Goal: Task Accomplishment & Management: Manage account settings

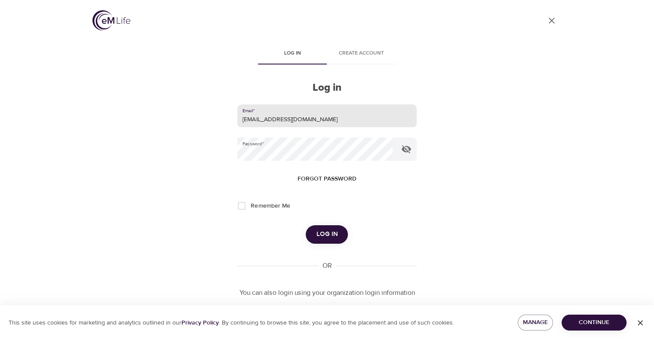
drag, startPoint x: 240, startPoint y: 116, endPoint x: 179, endPoint y: 132, distance: 62.7
click at [180, 130] on div "User Profile Log in Create account Log in Email   * [EMAIL_ADDRESS][DOMAIN_NAME…" at bounding box center [327, 170] width 490 height 340
type input "[EMAIL_ADDRESS][PERSON_NAME][DOMAIN_NAME]"
drag, startPoint x: 276, startPoint y: 161, endPoint x: 182, endPoint y: 166, distance: 94.3
click at [182, 166] on div "User Profile Log in Create account Log in Email   * [EMAIL_ADDRESS][PERSON_NAME…" at bounding box center [327, 170] width 490 height 340
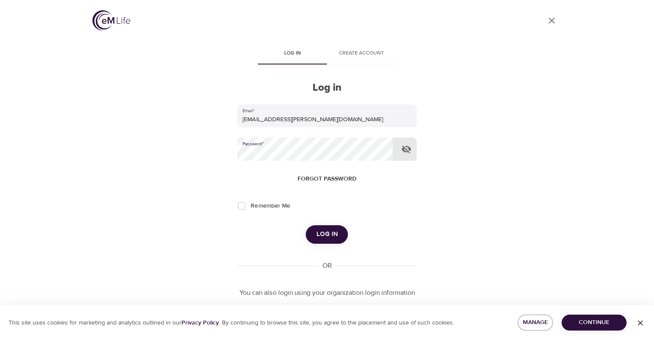
click at [306, 225] on button "Log in" at bounding box center [327, 234] width 42 height 18
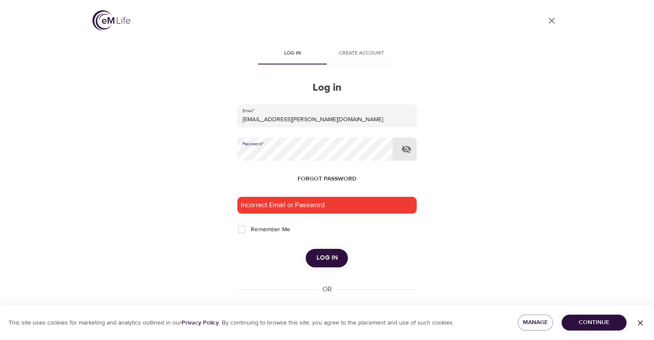
drag, startPoint x: 407, startPoint y: 148, endPoint x: 400, endPoint y: 147, distance: 6.6
click at [400, 147] on button "button" at bounding box center [406, 149] width 21 height 21
click at [325, 254] on span "Log in" at bounding box center [326, 257] width 21 height 11
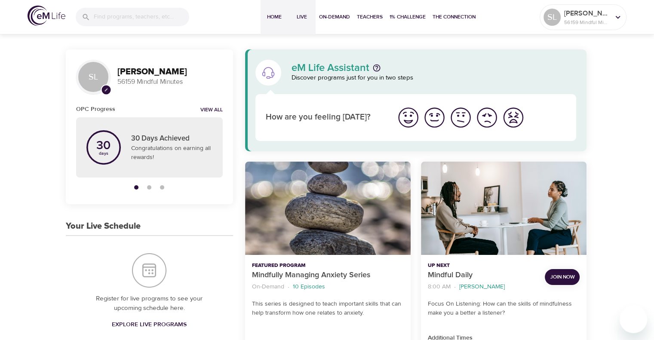
click at [301, 12] on span "Live" at bounding box center [301, 16] width 21 height 9
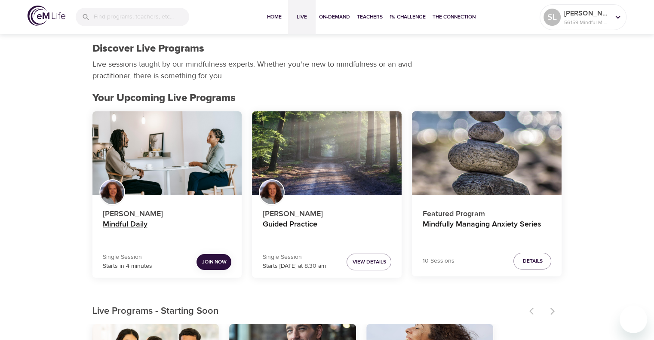
drag, startPoint x: 209, startPoint y: 261, endPoint x: 211, endPoint y: 239, distance: 22.0
click at [209, 261] on span "Join Now" at bounding box center [214, 261] width 25 height 9
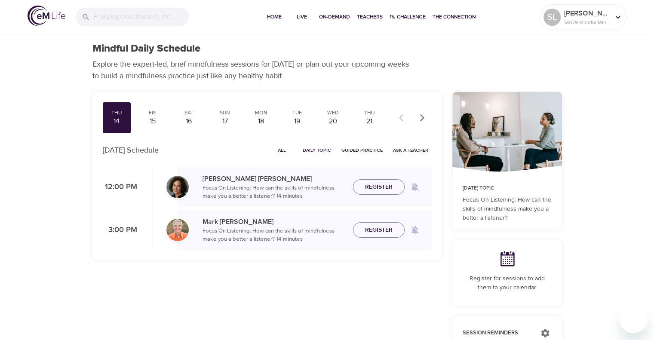
checkbox input "true"
